Goal: Transaction & Acquisition: Purchase product/service

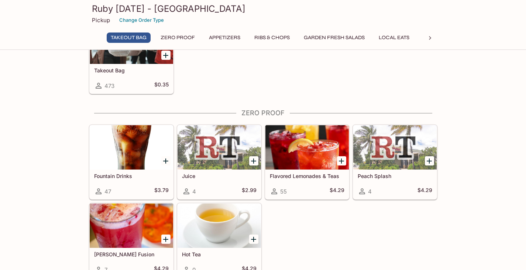
scroll to position [74, 0]
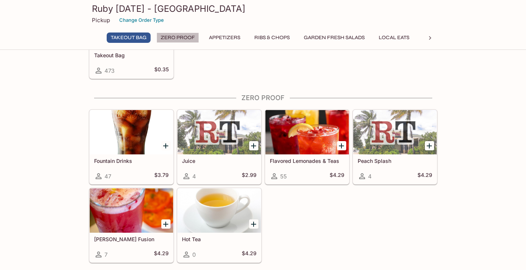
click at [184, 41] on button "Zero Proof" at bounding box center [178, 38] width 42 height 10
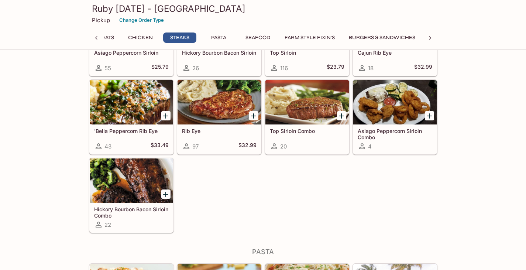
scroll to position [1212, 0]
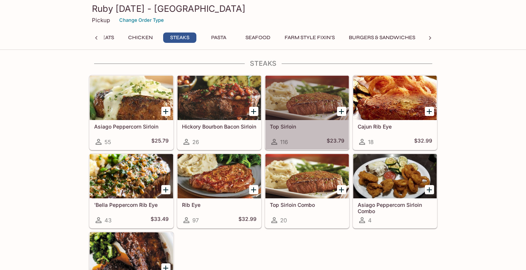
click at [333, 110] on div at bounding box center [307, 98] width 83 height 44
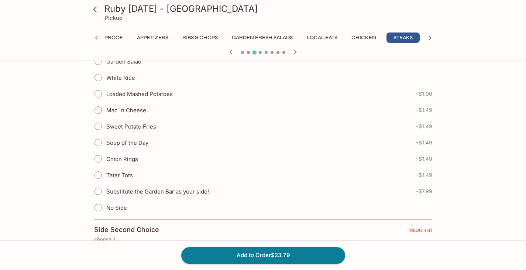
scroll to position [517, 0]
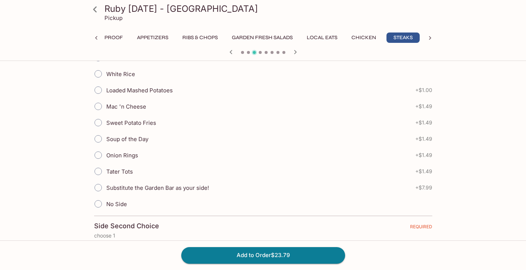
click at [116, 199] on label "No Side" at bounding box center [108, 204] width 37 height 16
click at [106, 199] on input "No Side" at bounding box center [99, 204] width 16 height 16
radio input "true"
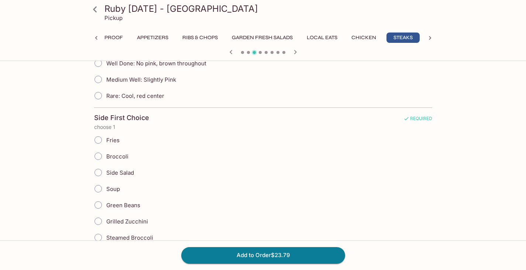
scroll to position [259, 0]
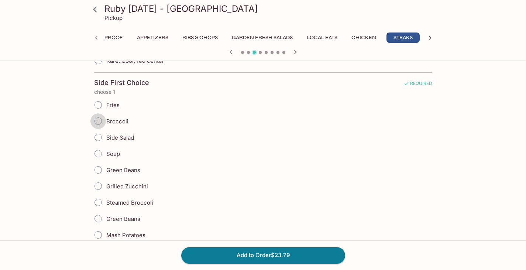
click at [101, 119] on input "Broccoli" at bounding box center [99, 121] width 16 height 16
radio input "true"
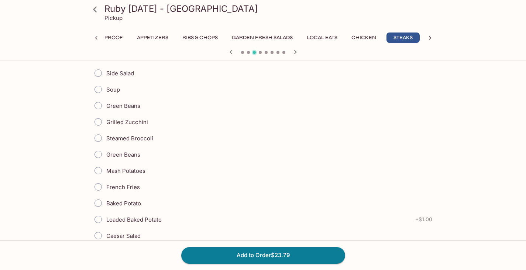
scroll to position [332, 0]
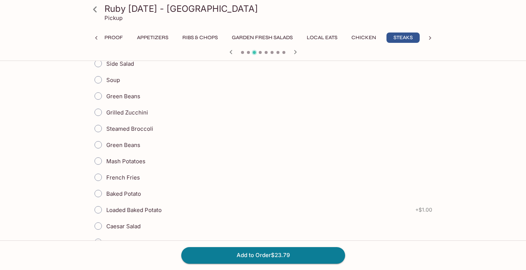
click at [116, 124] on label "Steamed Broccoli" at bounding box center [121, 128] width 63 height 16
click at [106, 124] on input "Steamed Broccoli" at bounding box center [99, 129] width 16 height 16
radio input "true"
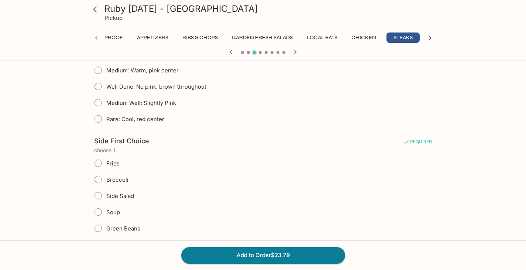
scroll to position [111, 0]
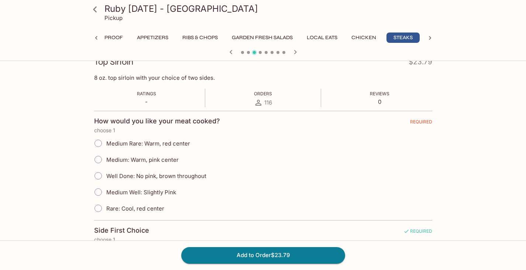
click at [125, 210] on span "Rare: Cool, red center" at bounding box center [135, 208] width 58 height 7
click at [106, 210] on input "Rare: Cool, red center" at bounding box center [99, 209] width 16 height 16
radio input "true"
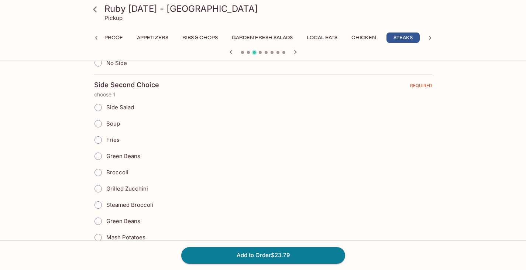
scroll to position [702, 0]
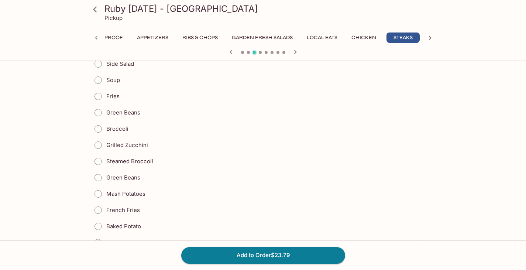
click at [125, 145] on span "Grilled Zucchini" at bounding box center [127, 144] width 42 height 7
click at [106, 145] on input "Grilled Zucchini" at bounding box center [99, 145] width 16 height 16
radio input "true"
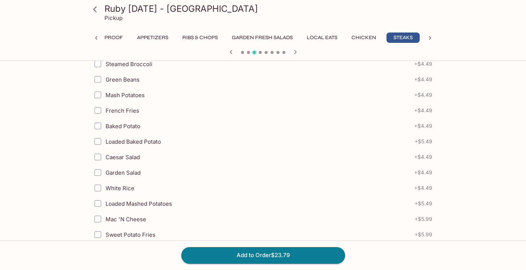
scroll to position [1145, 0]
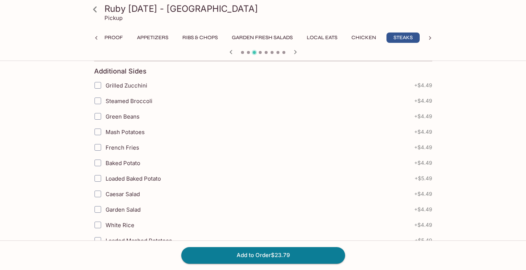
click at [124, 119] on span "Green Beans" at bounding box center [123, 116] width 34 height 7
click at [105, 119] on input "Green Beans" at bounding box center [98, 116] width 15 height 15
checkbox input "true"
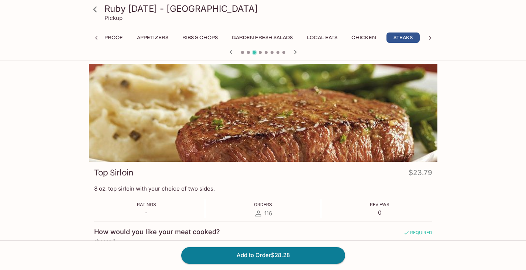
scroll to position [0, 0]
